Goal: Task Accomplishment & Management: Complete application form

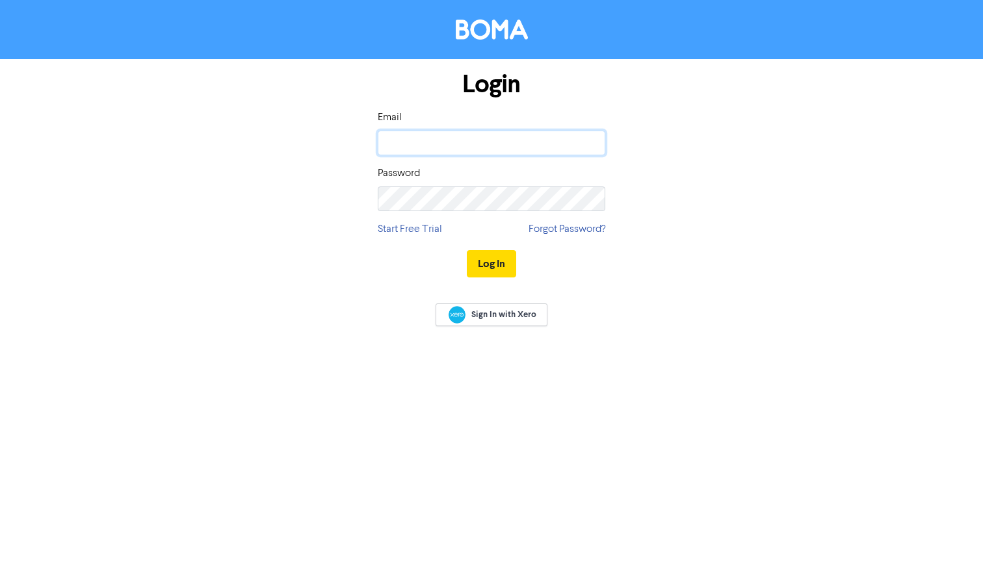
type input "[PERSON_NAME][EMAIL_ADDRESS][DOMAIN_NAME]"
click at [491, 263] on button "Log In" at bounding box center [491, 263] width 49 height 27
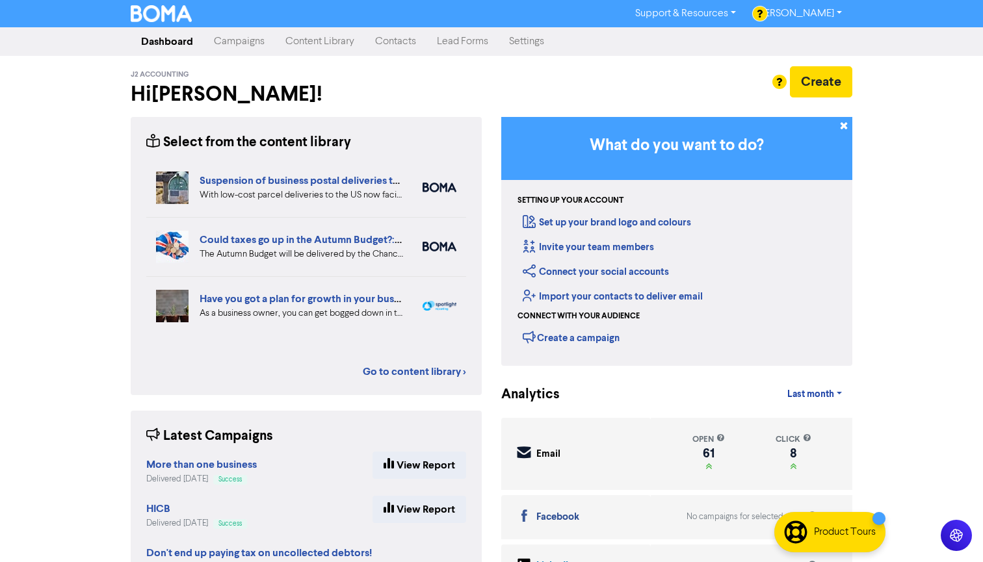
click at [309, 39] on link "Content Library" at bounding box center [320, 42] width 90 height 26
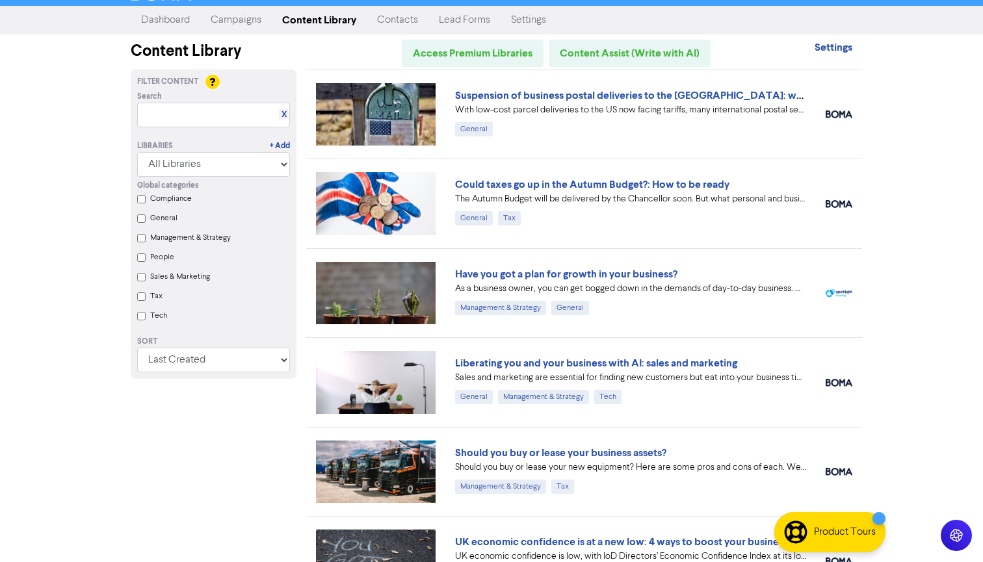
scroll to position [8, 0]
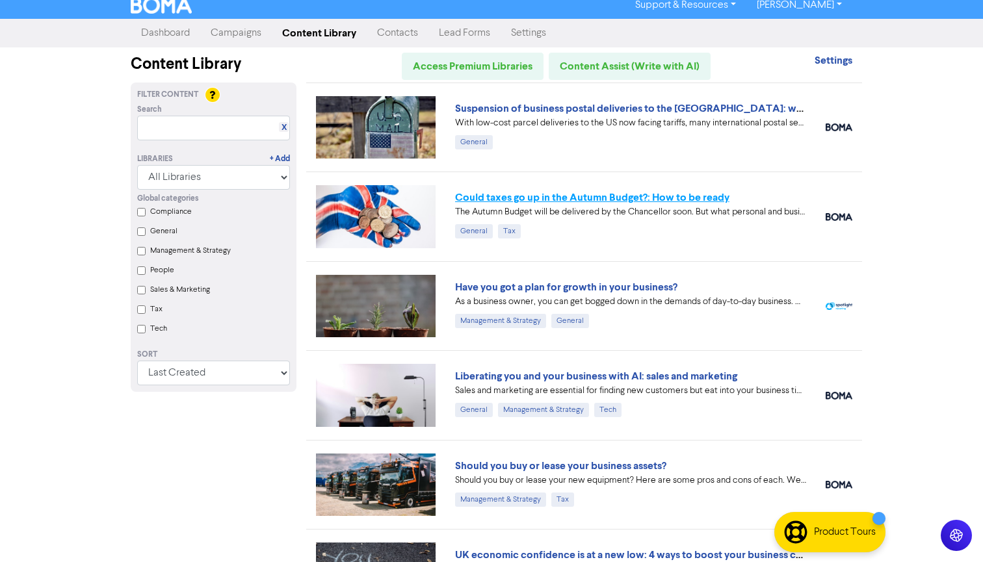
click at [529, 199] on link "Could taxes go up in the Autumn Budget?: How to be ready" at bounding box center [592, 197] width 274 height 13
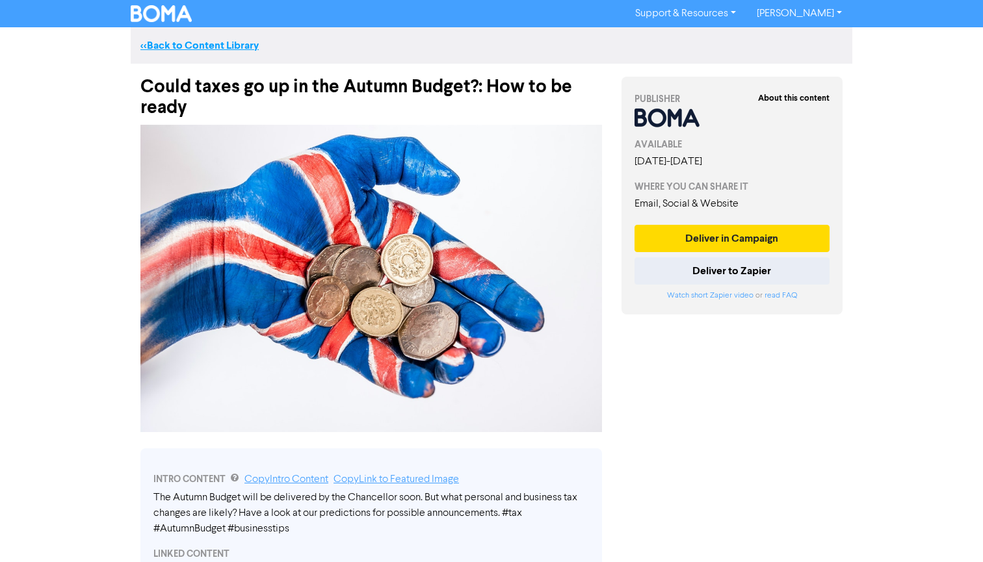
click at [218, 45] on link "<< Back to Content Library" at bounding box center [199, 45] width 118 height 13
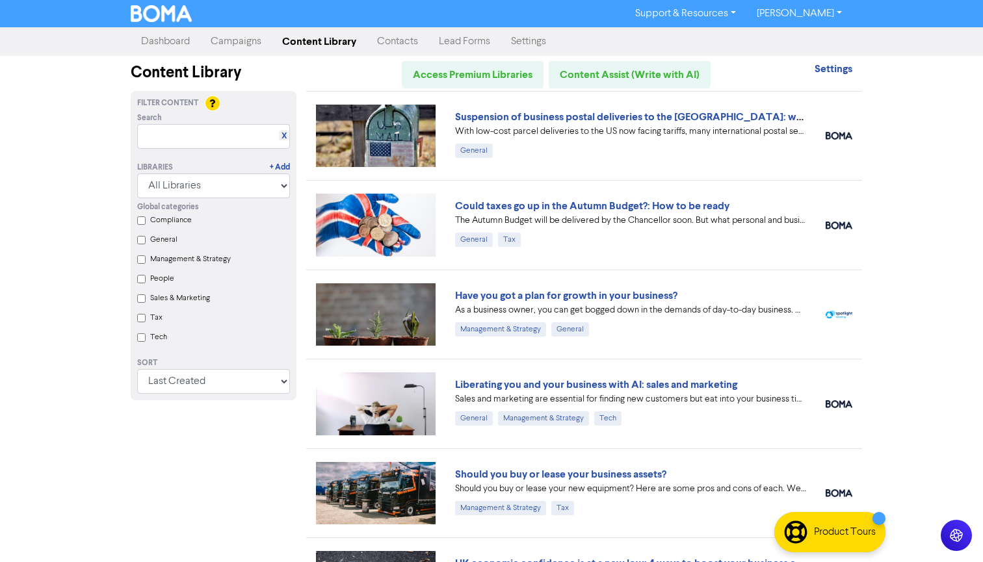
click at [234, 41] on link "Campaigns" at bounding box center [236, 42] width 72 height 26
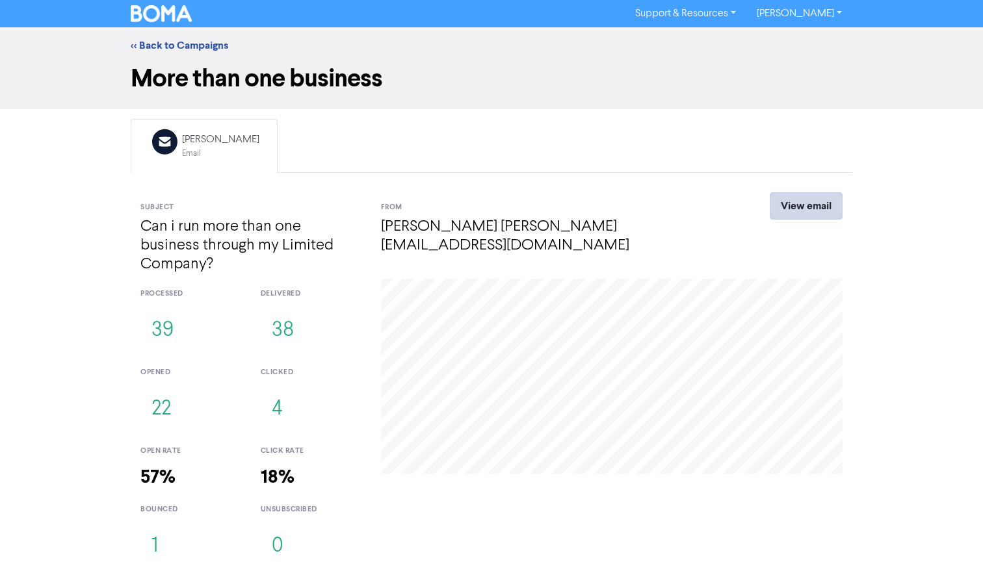
click at [790, 211] on link "View email" at bounding box center [806, 205] width 73 height 27
click at [163, 42] on link "<< Back to Campaigns" at bounding box center [180, 45] width 98 height 13
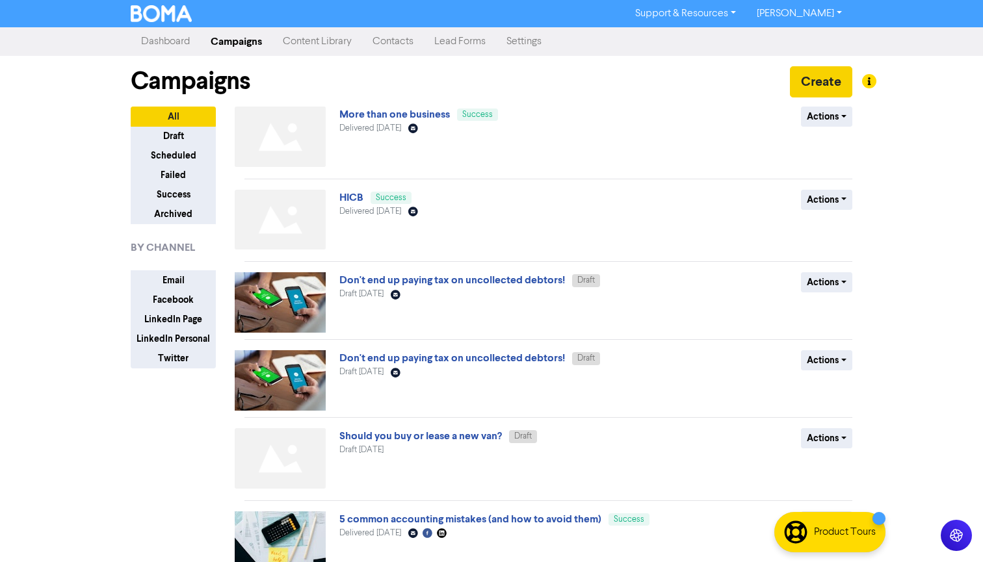
click at [816, 86] on button "Create" at bounding box center [821, 81] width 62 height 31
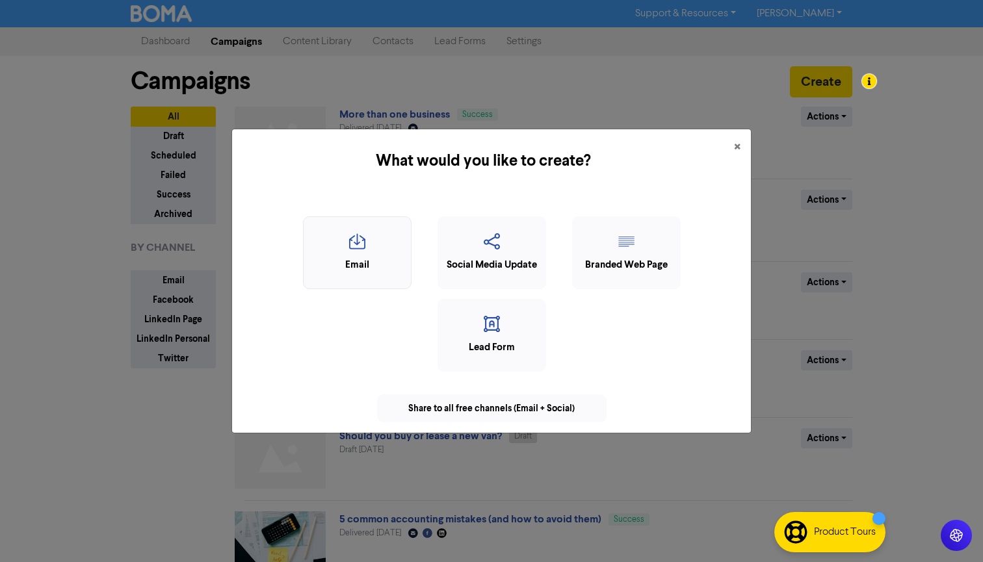
click at [352, 273] on div "Email" at bounding box center [357, 252] width 109 height 73
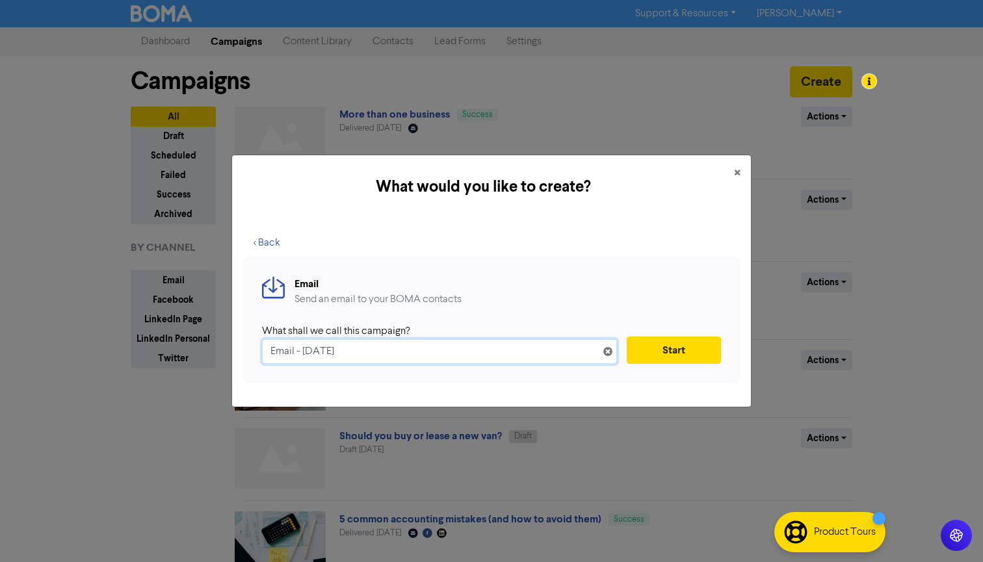
drag, startPoint x: 375, startPoint y: 355, endPoint x: 202, endPoint y: 302, distance: 181.6
click at [202, 302] on div "What would you like to create? × < Back Email Send an email to your BOMA contac…" at bounding box center [491, 281] width 983 height 562
paste input "When You Can (and Can’t) Use “Group” in Your Company Name"
click at [304, 350] on input "When You Can (and Can’t) Use “Group” in Your Company Name" at bounding box center [439, 351] width 355 height 25
click at [326, 351] on input "When you Can (and Can’t) Use “Group” in Your Company Name" at bounding box center [439, 351] width 355 height 25
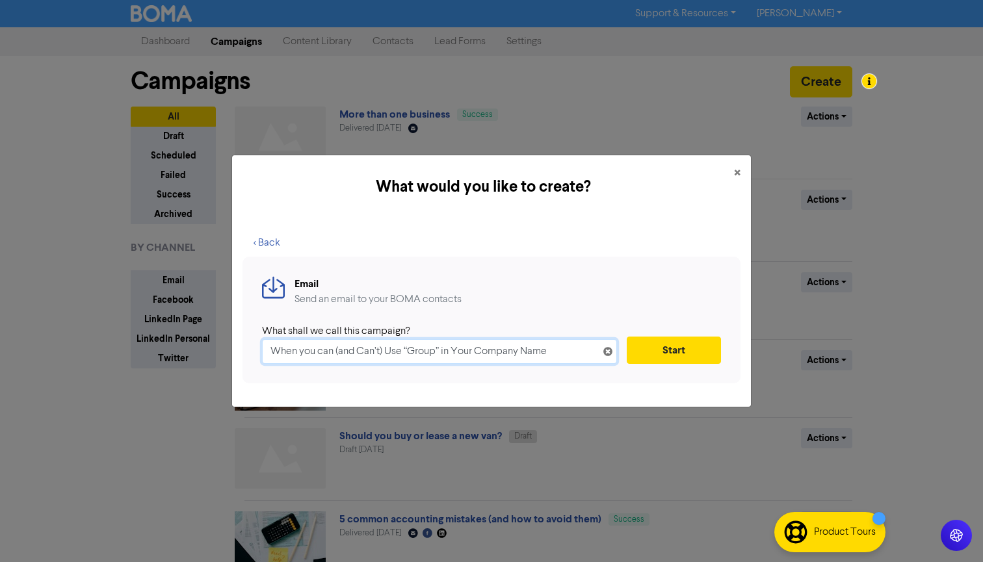
click at [389, 350] on input "When you can (and Can’t) Use “Group” in Your Company Name" at bounding box center [439, 351] width 355 height 25
click at [455, 348] on input "When you can (and Can’t) use “Group” in Your Company Name" at bounding box center [439, 351] width 355 height 25
click at [479, 345] on input "When you can (and Can’t) use “Group” in your Company Name" at bounding box center [439, 351] width 355 height 25
click at [525, 352] on input "When you can (and Can’t) use “Group” in your company Name" at bounding box center [439, 351] width 355 height 25
type input "When you can (and Can’t) use “Group” in your company name"
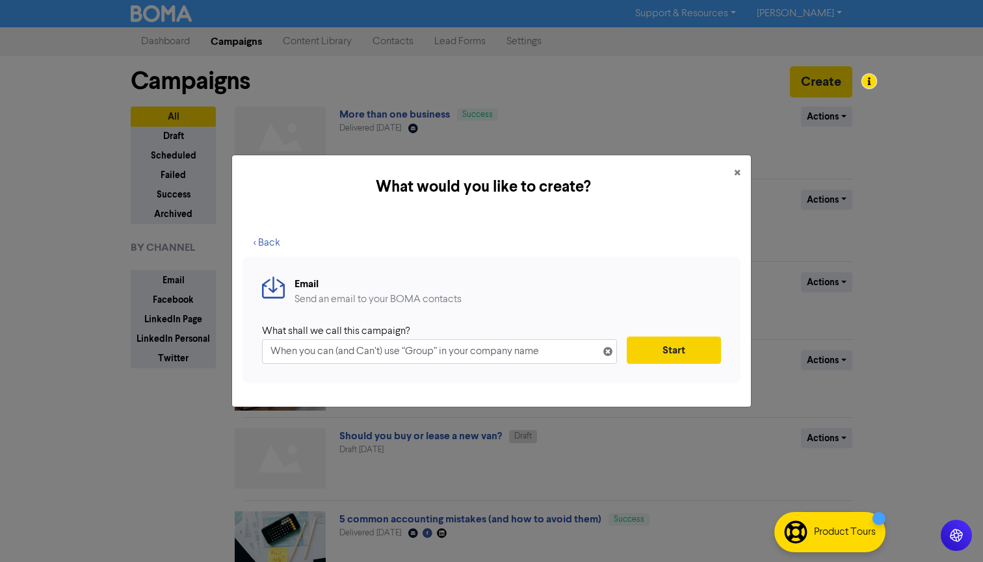
click at [677, 350] on button "Start" at bounding box center [674, 350] width 94 height 27
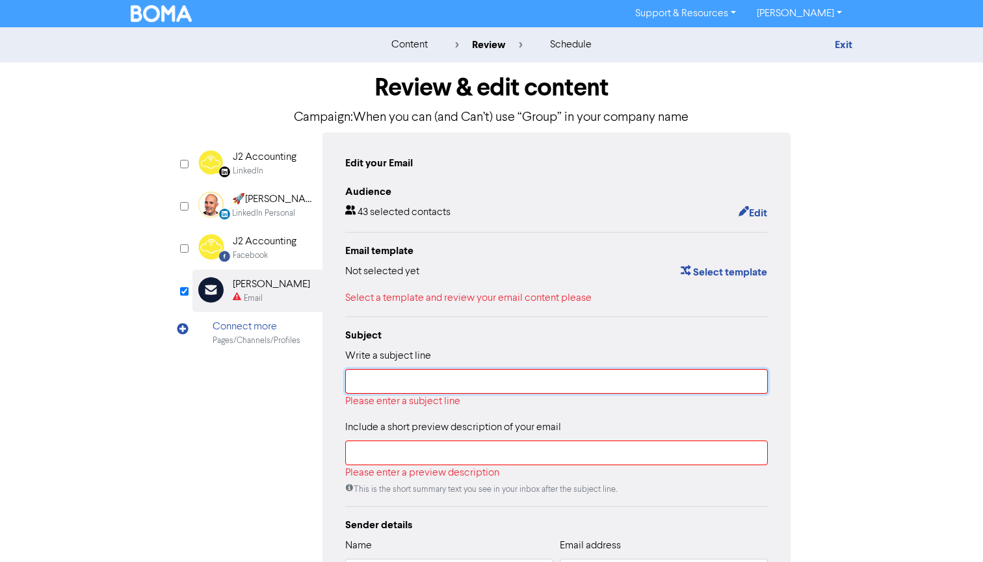
click at [391, 385] on input "text" at bounding box center [556, 381] width 423 height 25
paste input "When You Can (and Can’t) Use “Group” in Your Company Name"
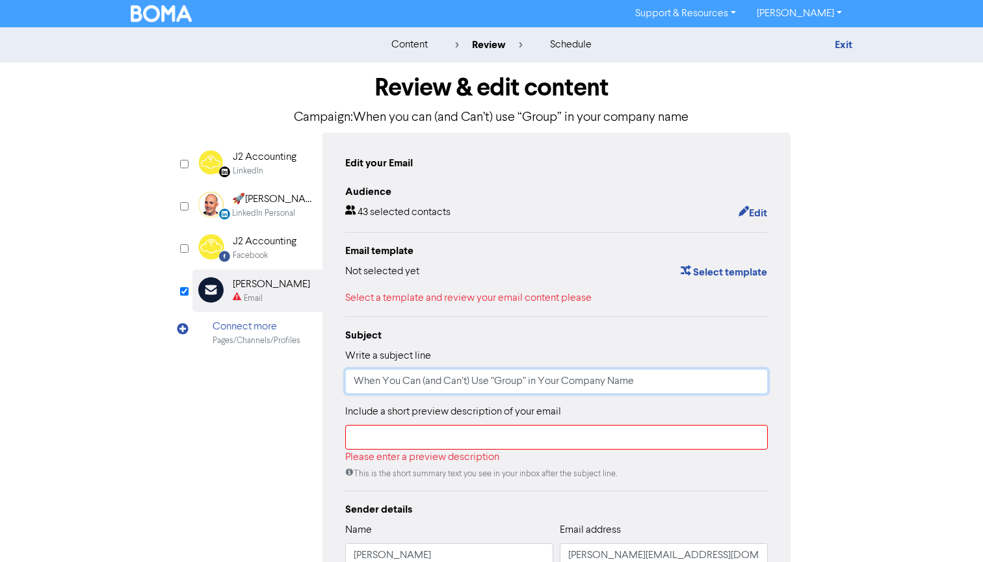
click at [388, 378] on input "When You Can (and Can’t) Use “Group” in Your Company Name" at bounding box center [556, 381] width 423 height 25
click at [409, 380] on input "When you Can (and Can’t) Use “Group” in Your Company Name" at bounding box center [556, 381] width 423 height 25
click at [474, 380] on input "When you can (and Can’t) Use “Group” in Your Company Name" at bounding box center [556, 381] width 423 height 25
click at [538, 377] on input "When you can (and Can’t) use “Group” in Your Company Name" at bounding box center [556, 381] width 423 height 25
click at [564, 379] on input "When you can (and Can’t) use “Group” in your Company Name" at bounding box center [556, 381] width 423 height 25
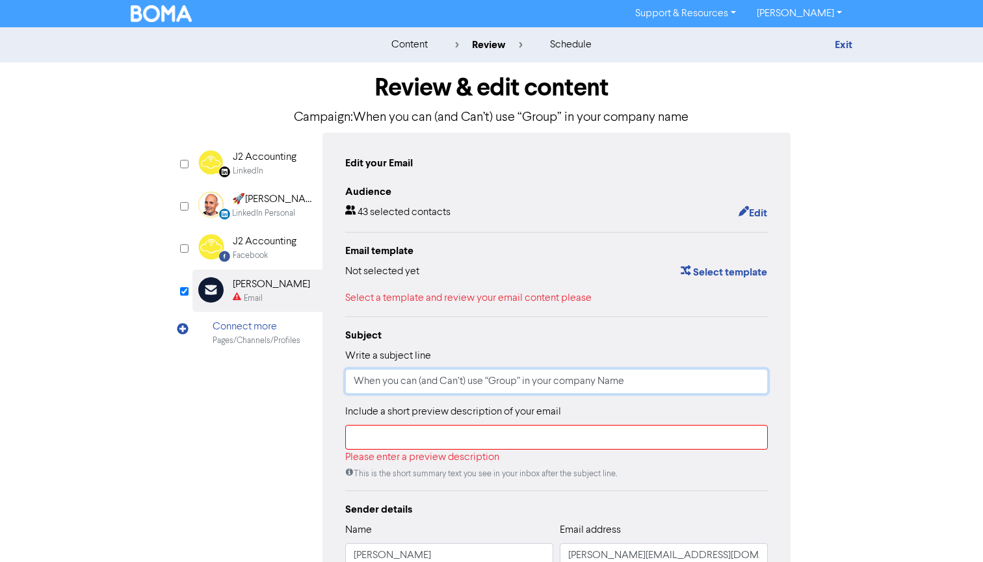
click at [608, 382] on input "When you can (and Can’t) use “Group” in your company Name" at bounding box center [556, 381] width 423 height 25
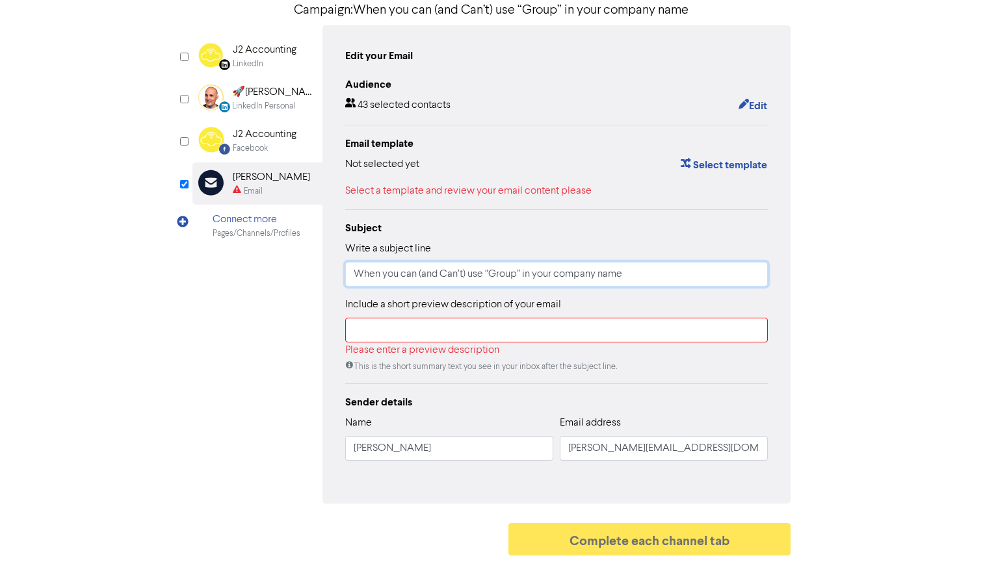
scroll to position [107, 0]
type input "When you can (and Can’t) use “Group” in your company name"
paste input "When You Can (and Can’t) Use “Group” in Your Company Name"
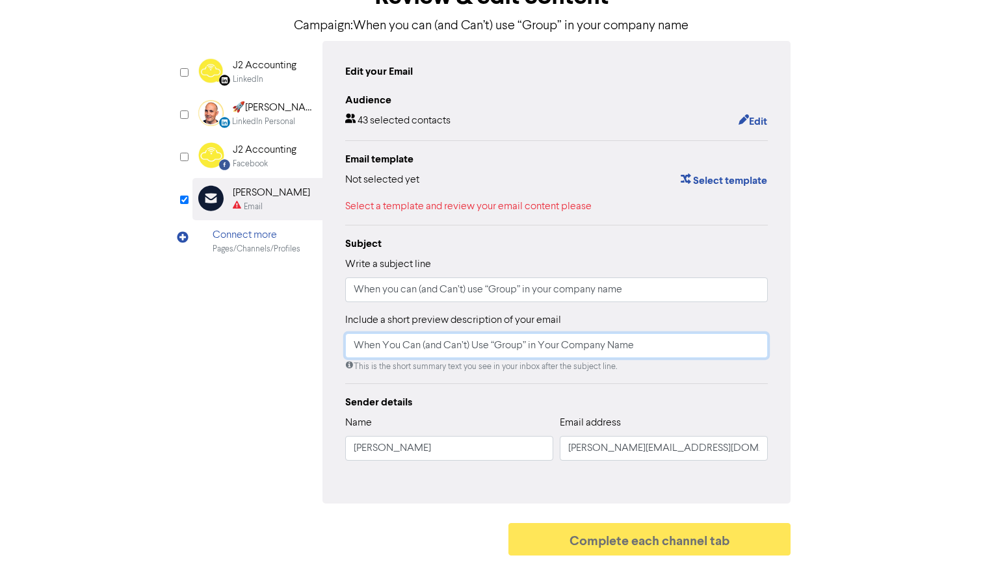
scroll to position [92, 0]
type input "When You Can (and Can’t) Use “Group” in Your Company Name"
click at [703, 183] on button "Select template" at bounding box center [724, 180] width 88 height 17
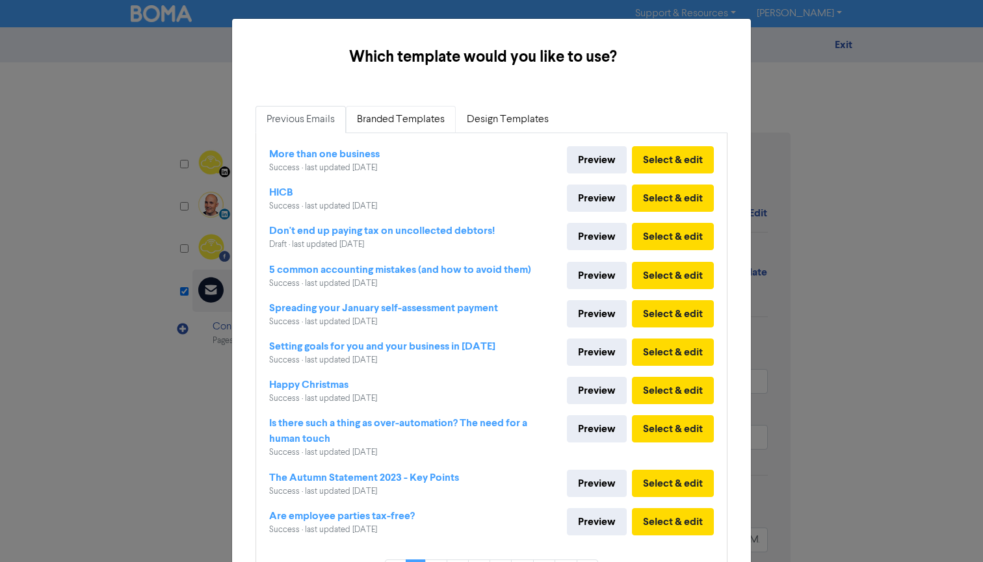
click at [376, 118] on link "Branded Templates" at bounding box center [401, 119] width 110 height 27
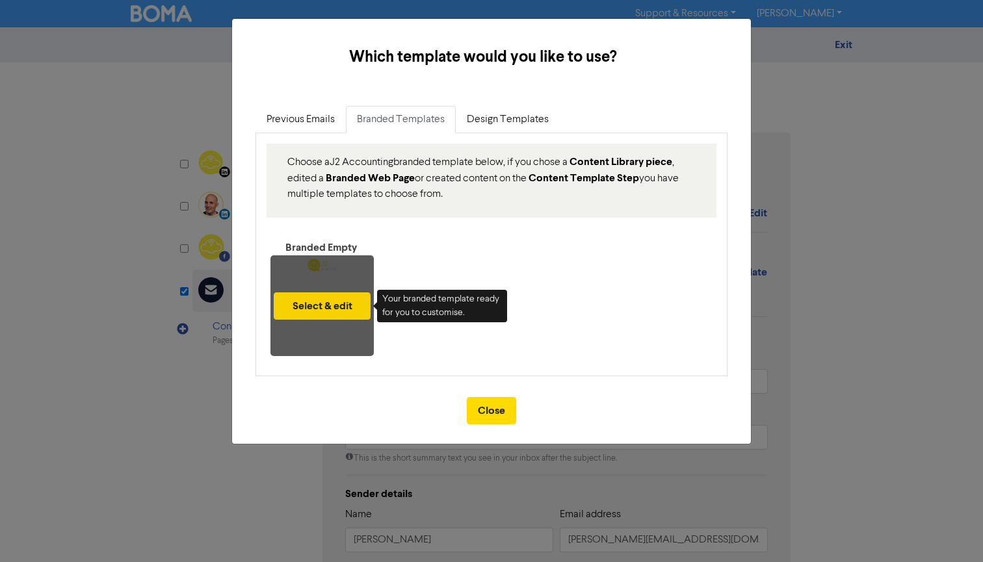
click at [317, 302] on button "Select & edit" at bounding box center [322, 306] width 97 height 27
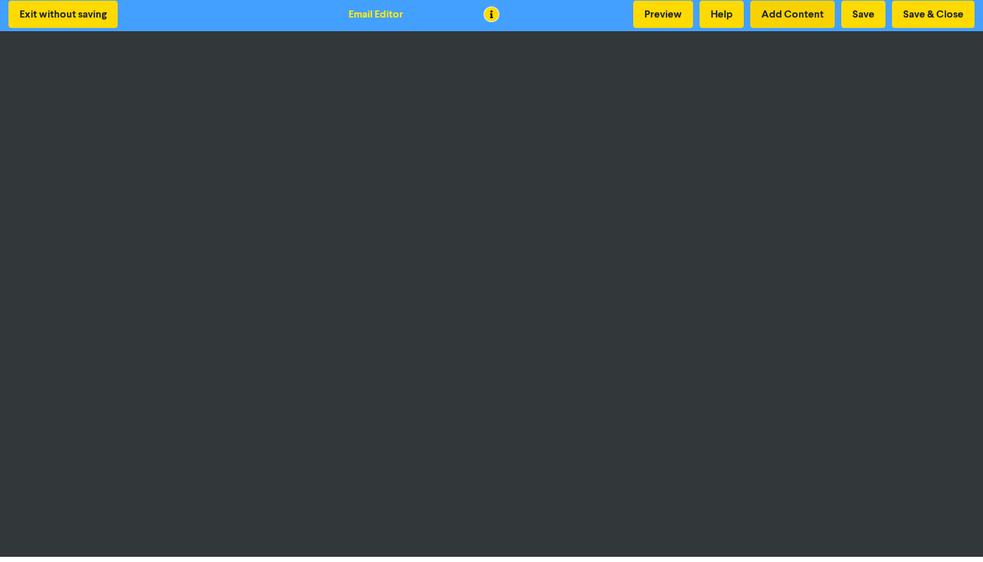
scroll to position [3, 0]
click at [669, 22] on button "Preview" at bounding box center [663, 14] width 60 height 27
click at [924, 18] on button "Save & Close" at bounding box center [933, 14] width 83 height 27
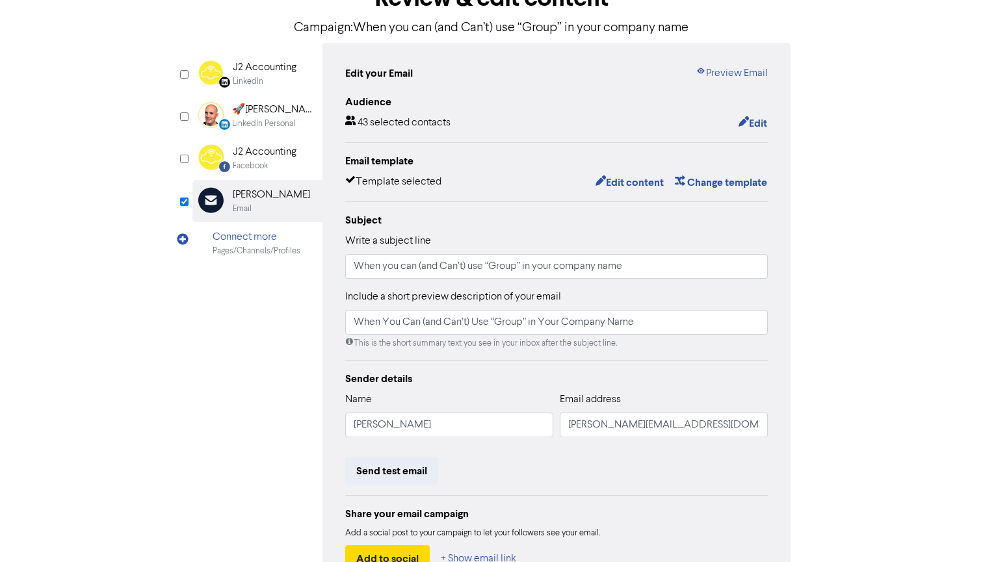
scroll to position [90, 0]
type input "When you can (and can’t) use “Group” in your company name"
click at [441, 261] on input "When you can (and Can’t) use “Group” in your company name" at bounding box center [556, 266] width 423 height 25
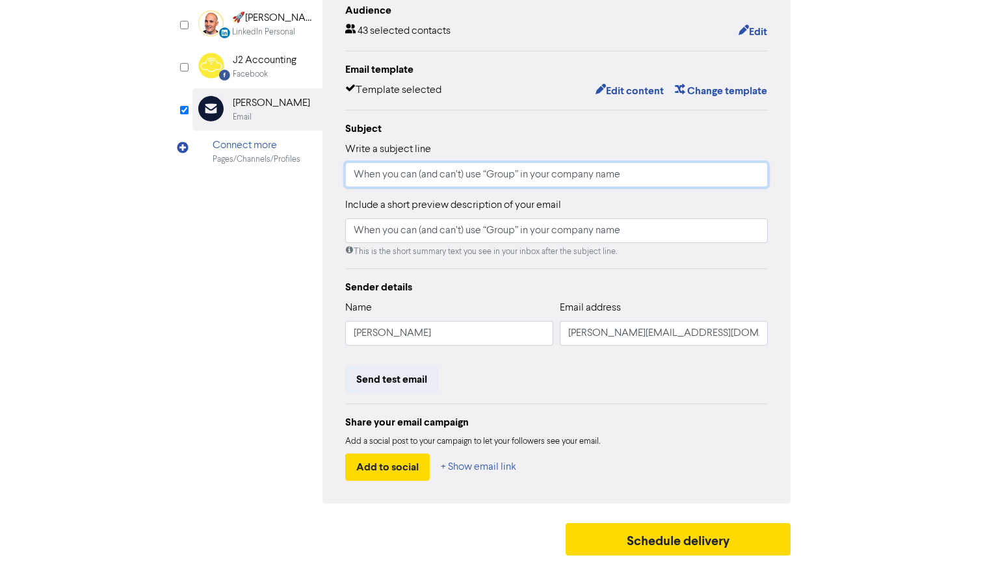
scroll to position [181, 0]
type input "When you can (and can’t) use “Group” in your company name"
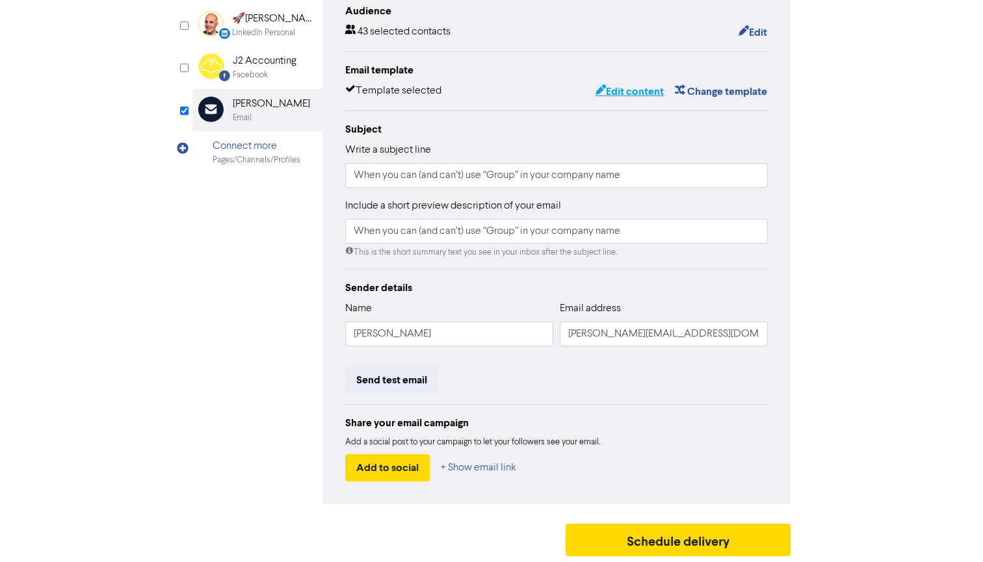
click at [627, 92] on button "Edit content" at bounding box center [630, 91] width 70 height 17
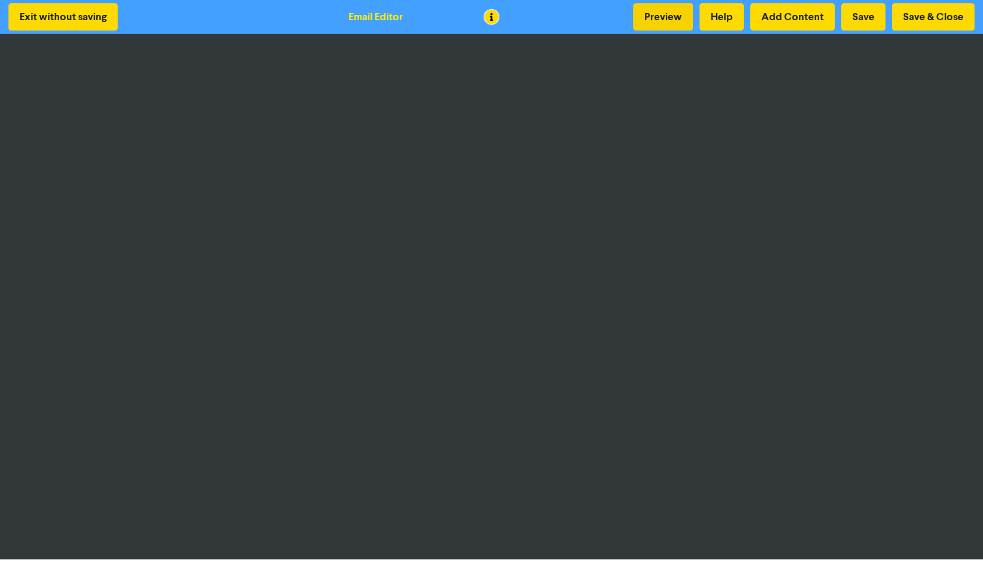
click at [662, 20] on button "Preview" at bounding box center [663, 16] width 60 height 27
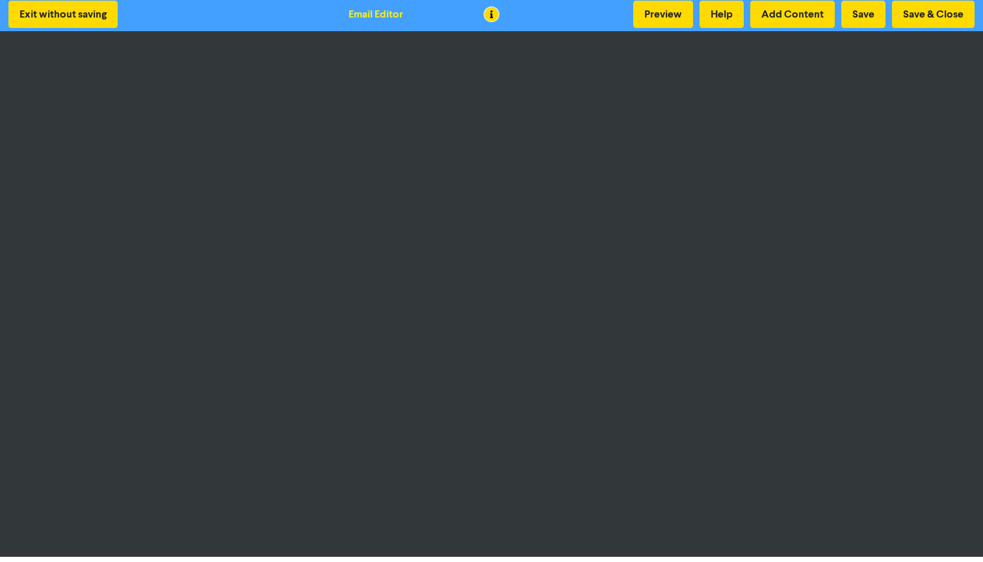
scroll to position [3, 0]
click at [857, 12] on button "Save" at bounding box center [863, 14] width 44 height 27
click at [926, 17] on button "Save & Close" at bounding box center [933, 14] width 83 height 27
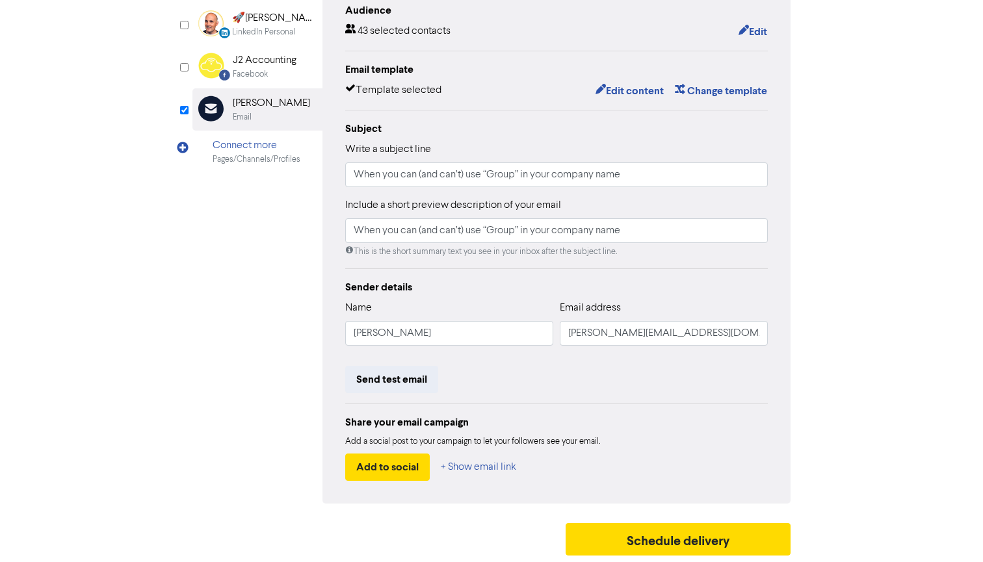
scroll to position [181, 0]
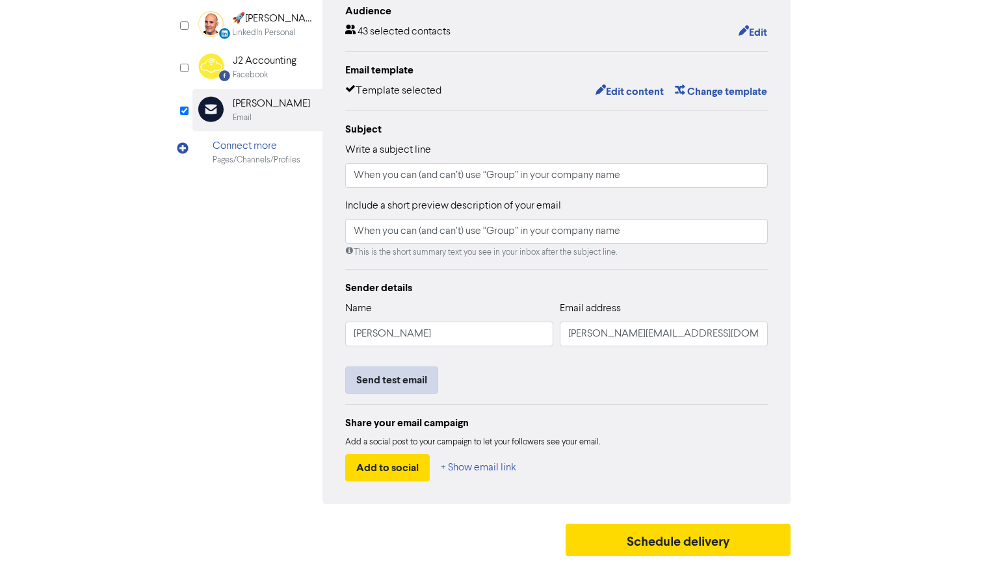
click at [405, 376] on button "Send test email" at bounding box center [391, 380] width 93 height 27
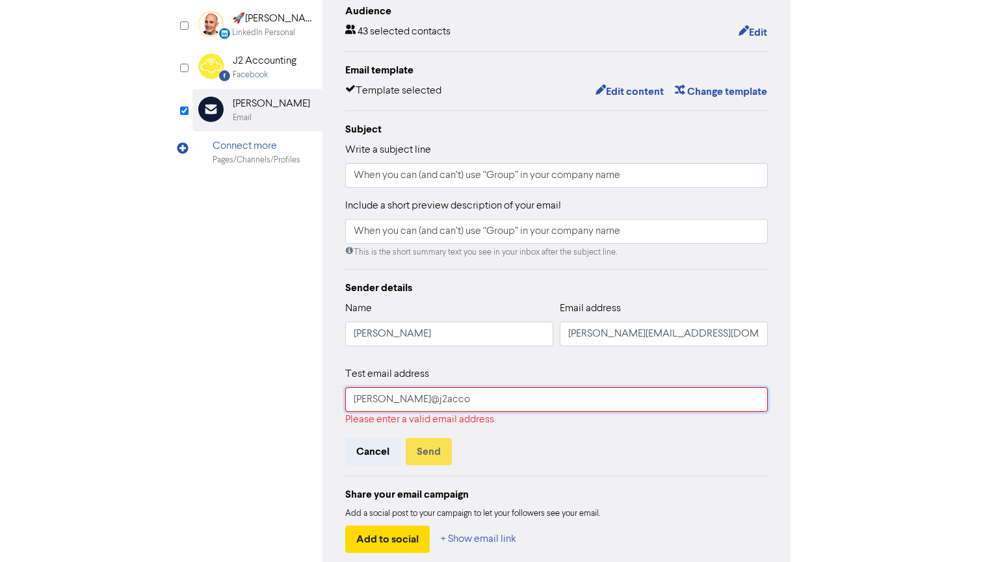
type input "[PERSON_NAME]@j2accou"
type input "[PERSON_NAME][EMAIL_ADDRESS][DOMAIN_NAME]"
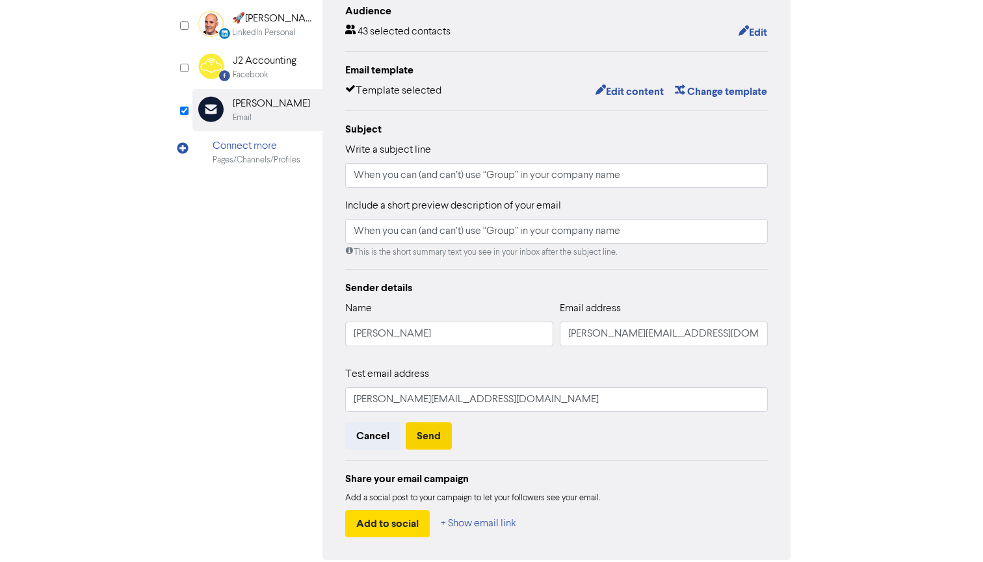
click at [428, 439] on button "Send" at bounding box center [429, 436] width 46 height 27
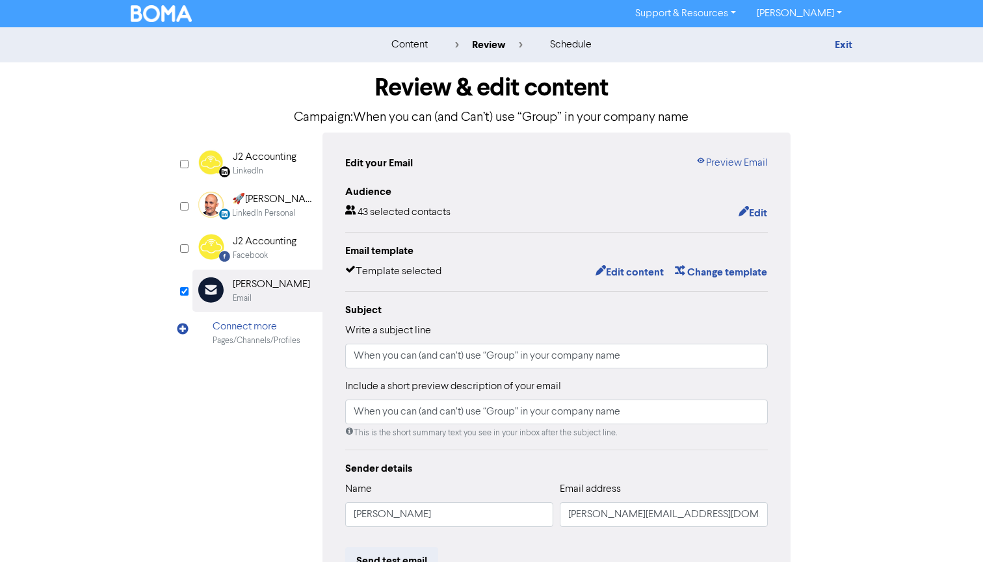
scroll to position [0, 0]
click at [728, 164] on link "Preview Email" at bounding box center [732, 163] width 72 height 16
click at [639, 272] on button "Edit content" at bounding box center [630, 272] width 70 height 17
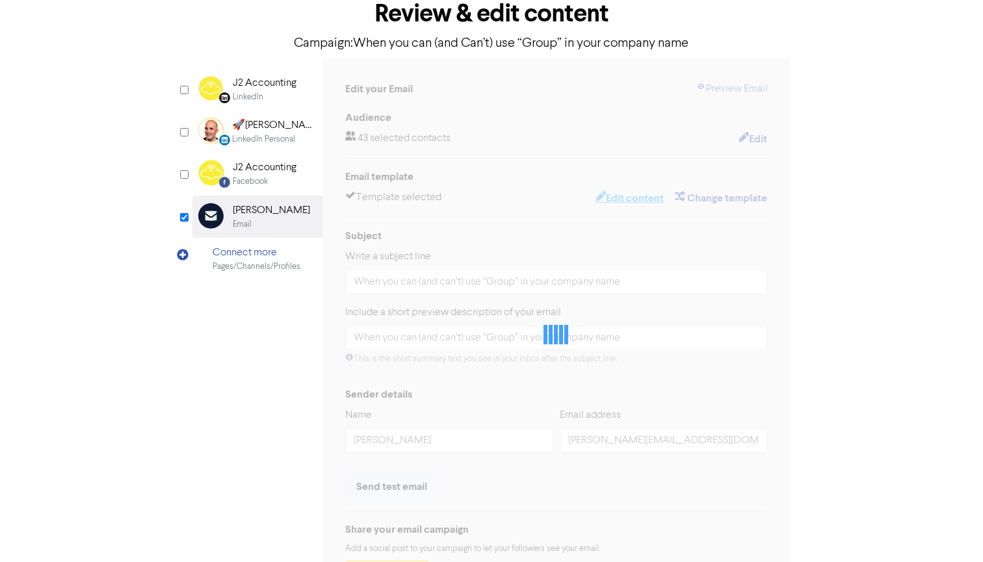
scroll to position [75, 0]
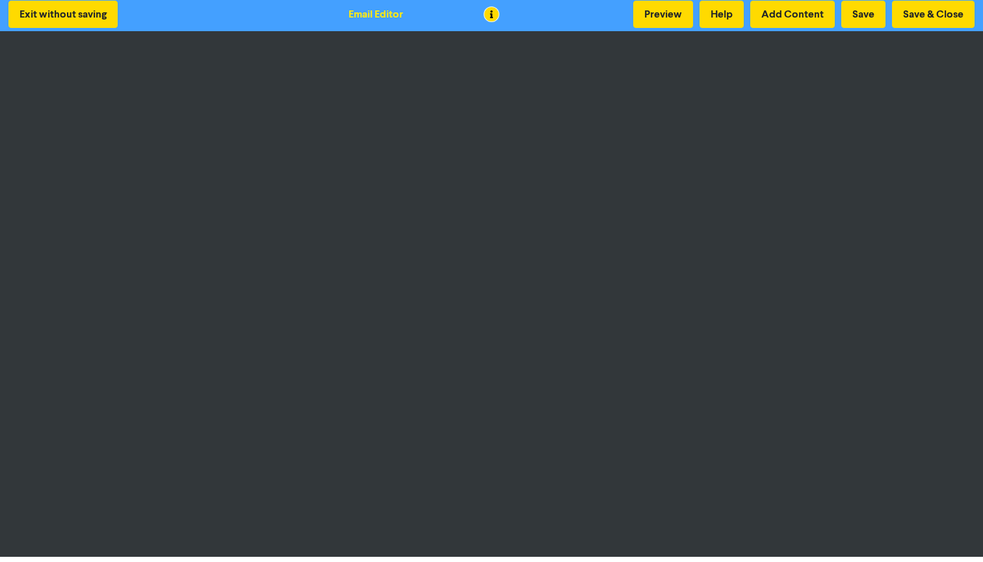
scroll to position [3, 0]
click at [671, 20] on button "Preview" at bounding box center [663, 14] width 60 height 27
click at [926, 17] on button "Save & Close" at bounding box center [933, 14] width 83 height 27
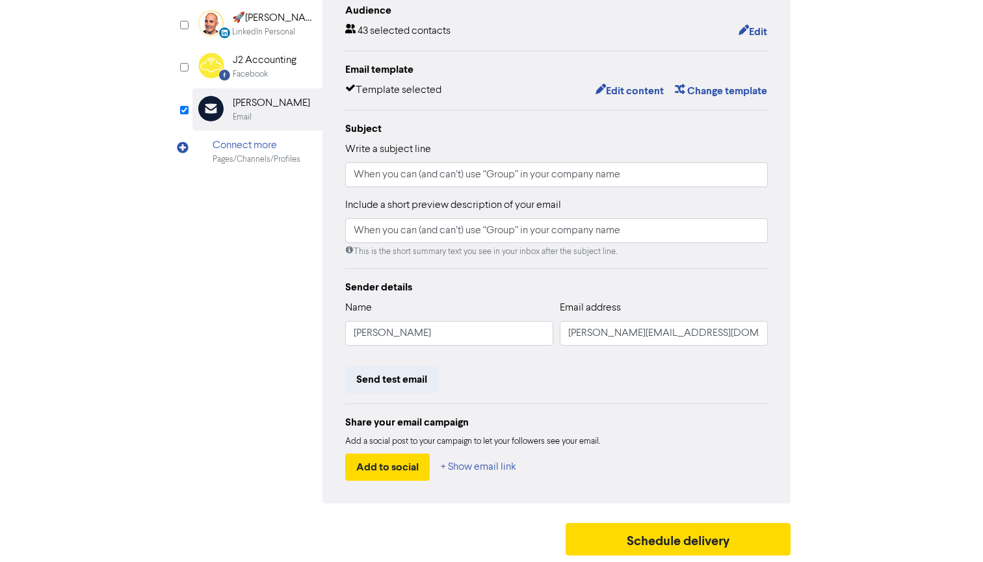
scroll to position [181, 0]
click at [666, 547] on button "Schedule delivery" at bounding box center [678, 540] width 225 height 33
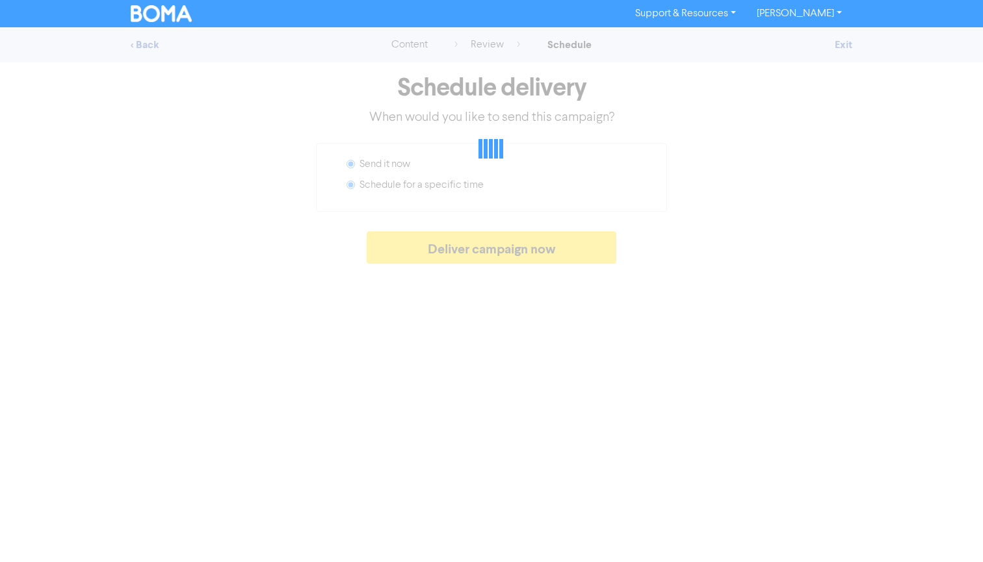
radio input "false"
radio input "true"
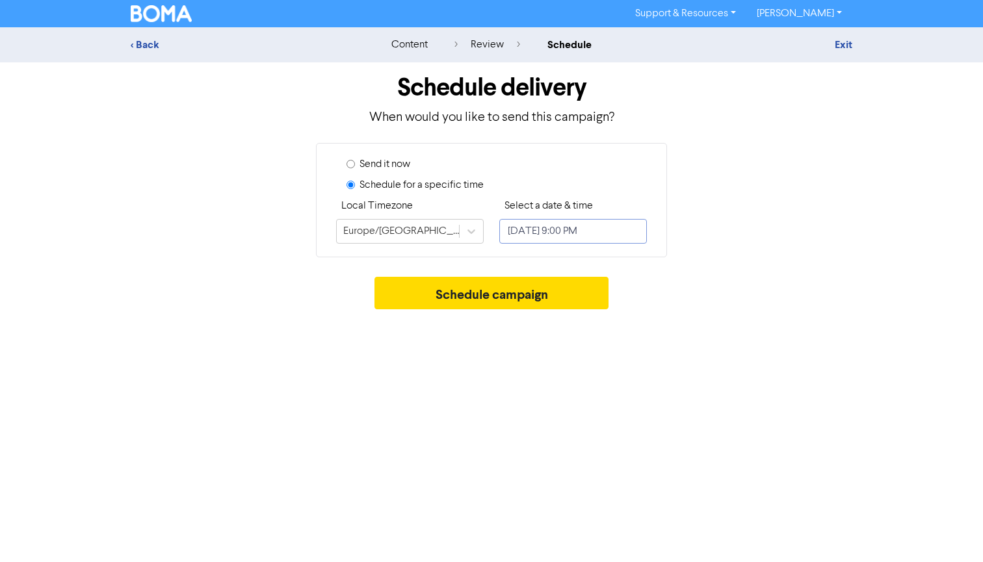
click at [571, 231] on input "[DATE] 9:00 PM" at bounding box center [573, 231] width 148 height 25
select select "8"
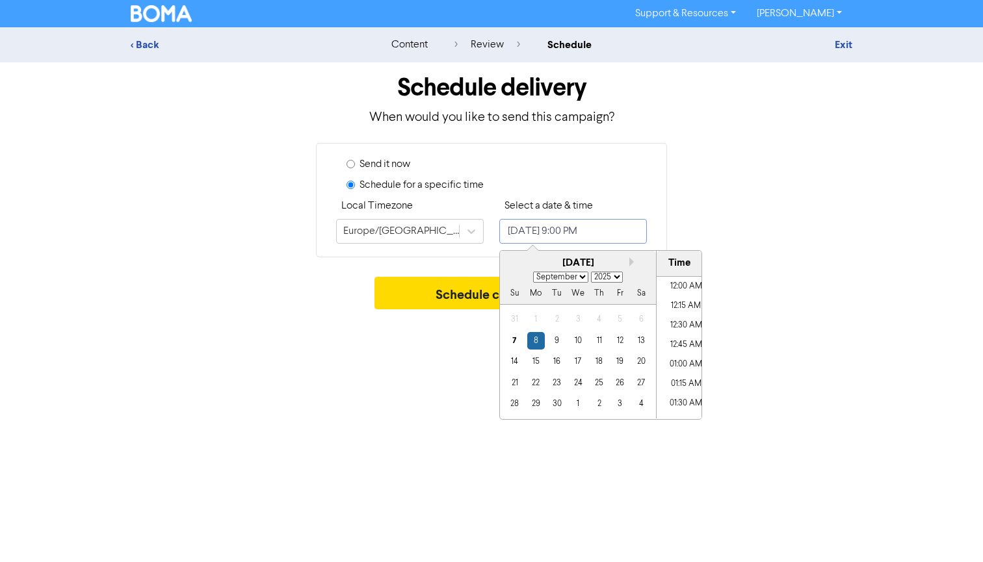
scroll to position [1577, 0]
click at [536, 341] on div "8" at bounding box center [536, 341] width 18 height 18
click at [677, 335] on li "06:00 AM" at bounding box center [686, 337] width 59 height 20
type input "[DATE] 6:00 AM"
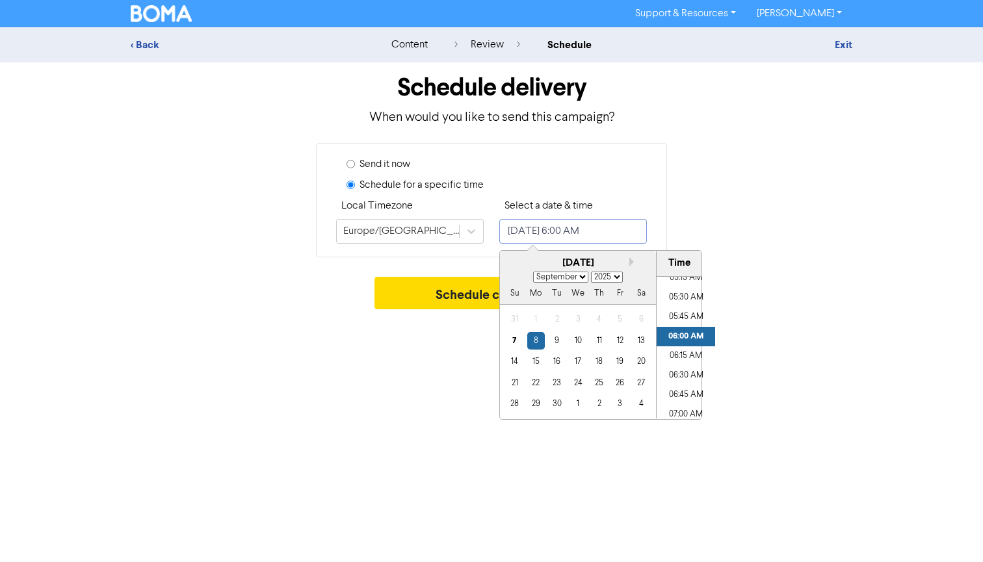
click at [678, 334] on li "06:00 AM" at bounding box center [686, 337] width 59 height 20
click at [439, 262] on div "Schedule delivery When would you like to send this campaign? Send it now Schedu…" at bounding box center [491, 189] width 741 height 254
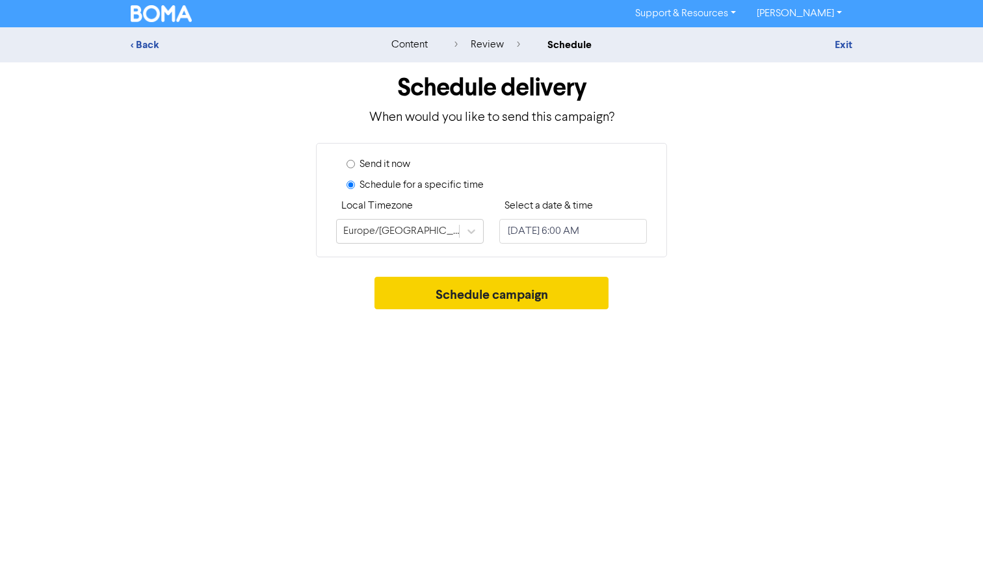
click at [482, 296] on button "Schedule campaign" at bounding box center [491, 293] width 235 height 33
